Goal: Task Accomplishment & Management: Use online tool/utility

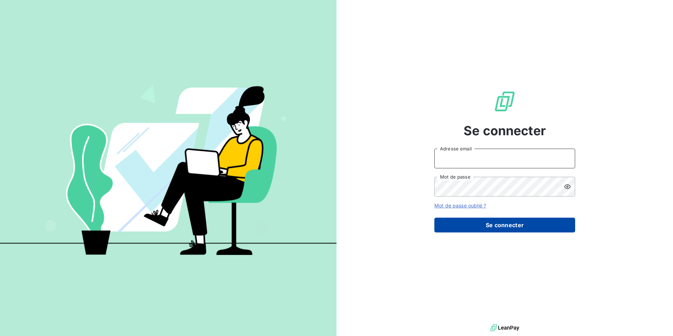
type input "[EMAIL_ADDRESS][PERSON_NAME][DOMAIN_NAME]"
click at [484, 221] on button "Se connecter" at bounding box center [505, 225] width 141 height 15
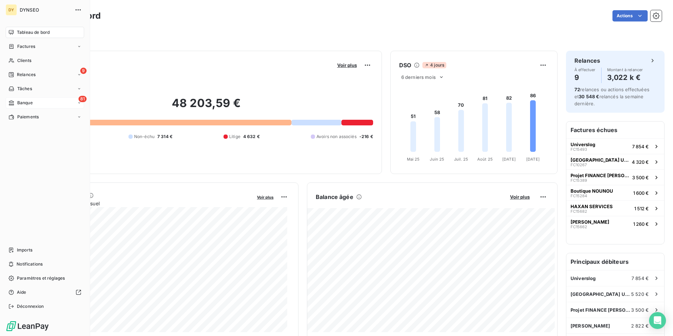
click at [36, 98] on div "81 Banque" at bounding box center [45, 102] width 79 height 11
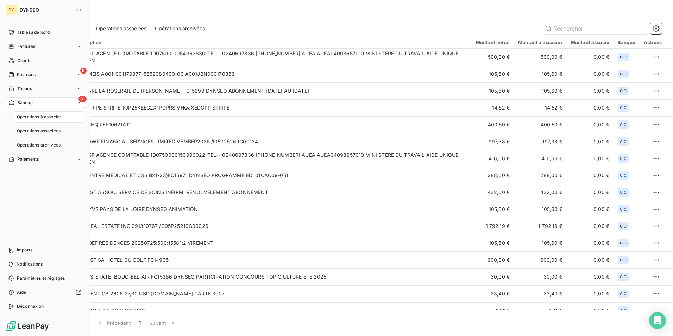
click at [43, 118] on span "Opérations à associer" at bounding box center [39, 117] width 44 height 6
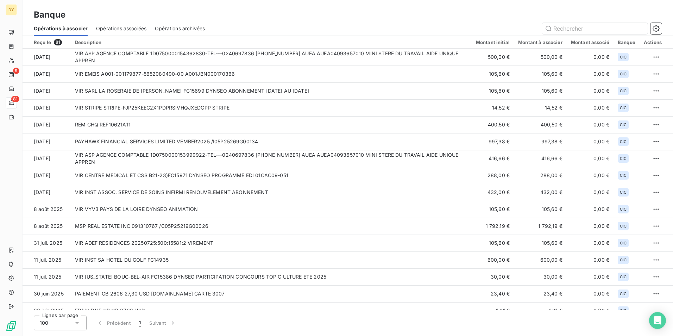
click at [135, 27] on span "Opérations associées" at bounding box center [121, 28] width 50 height 7
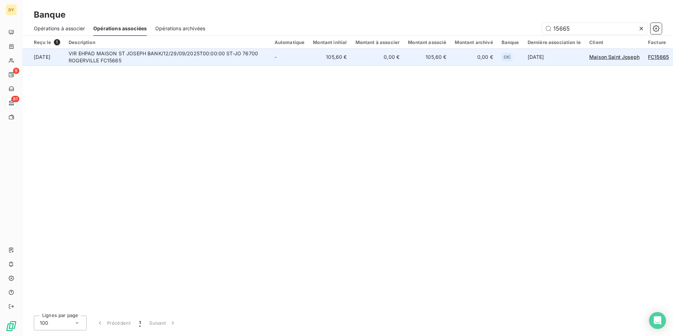
type input "15665"
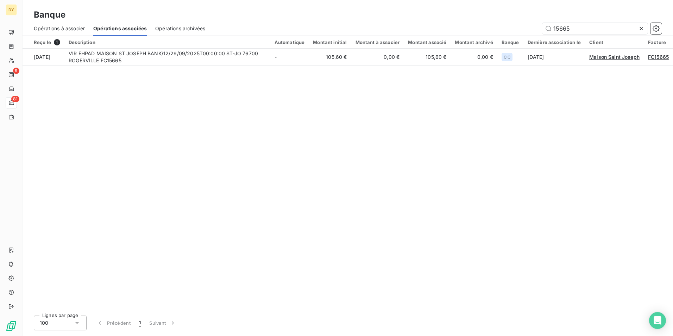
click at [605, 181] on div "Reçu le 1 Description Automatique Montant initial Montant à associer Montant as…" at bounding box center [348, 173] width 651 height 274
